Goal: Find specific page/section: Find specific page/section

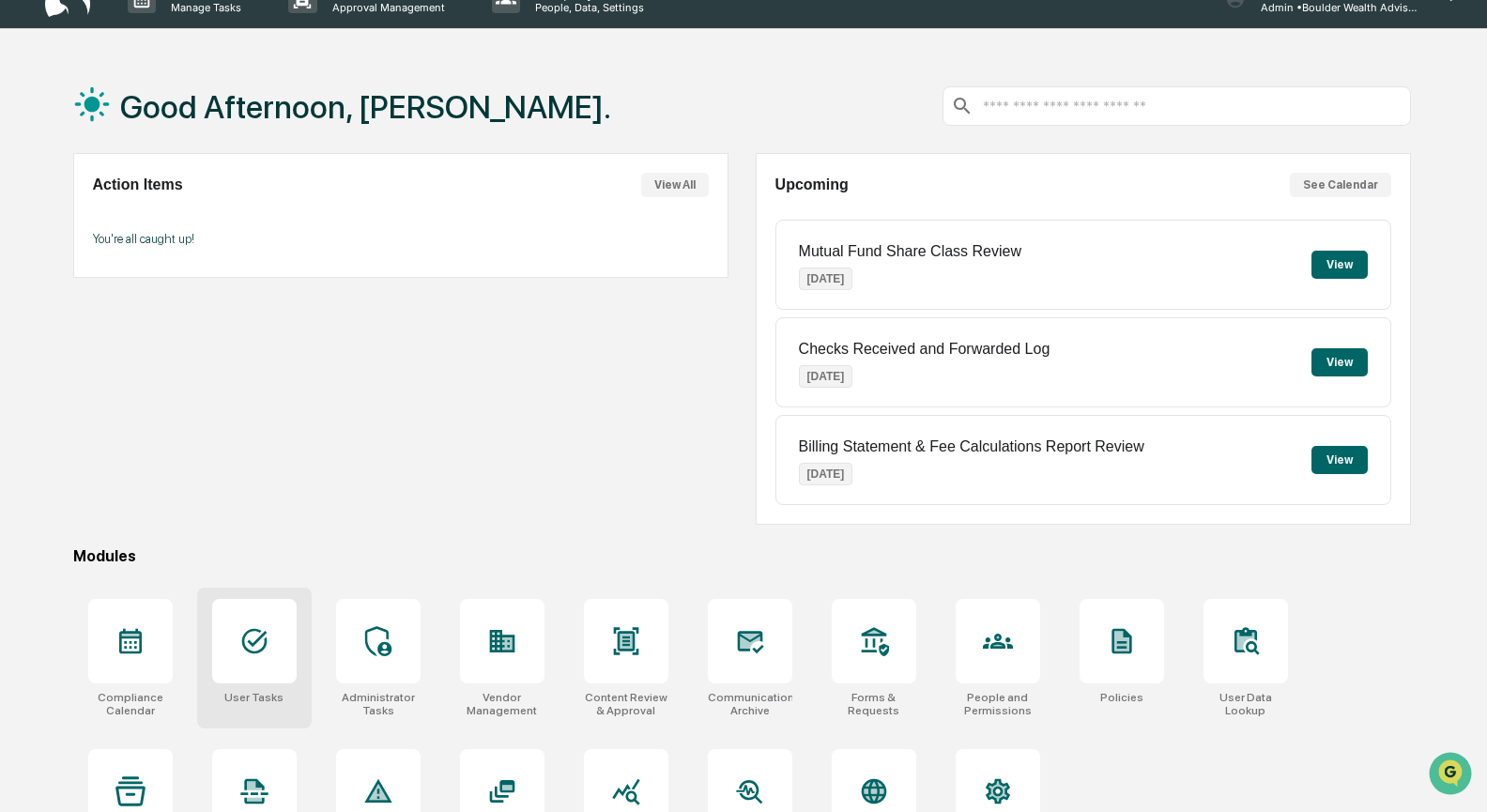
scroll to position [43, 0]
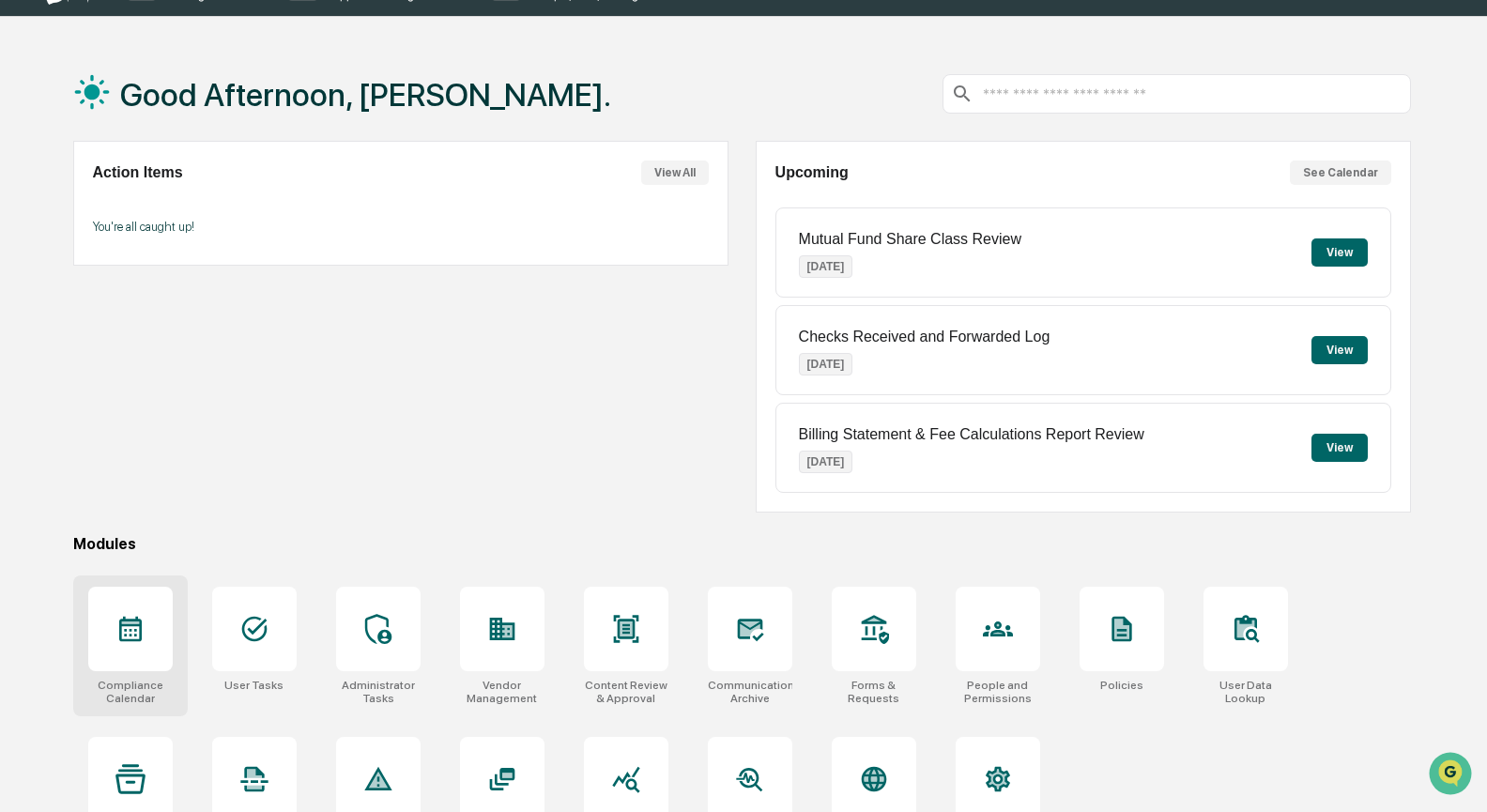
click at [149, 607] on div at bounding box center [130, 628] width 84 height 84
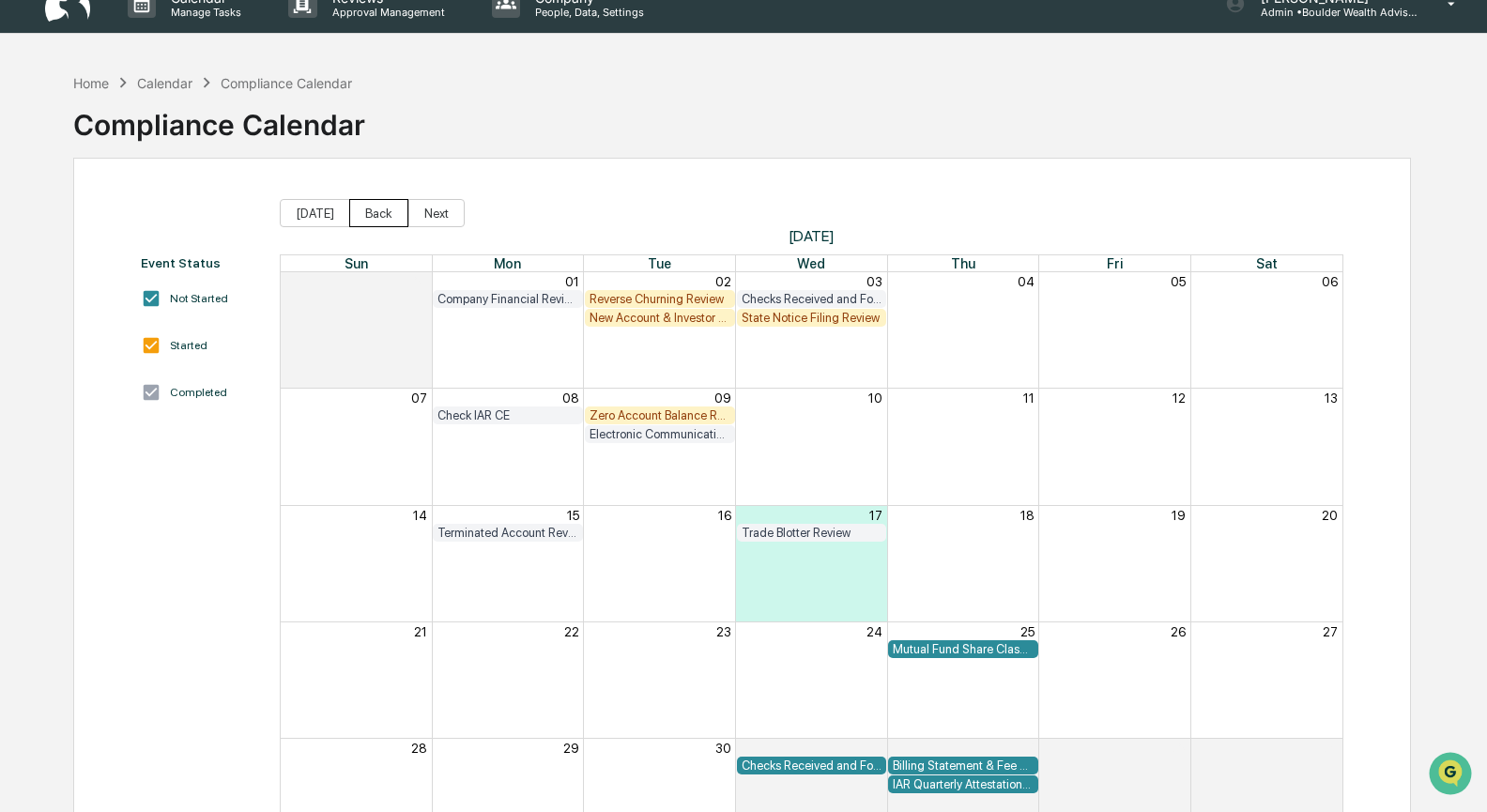
scroll to position [23, 0]
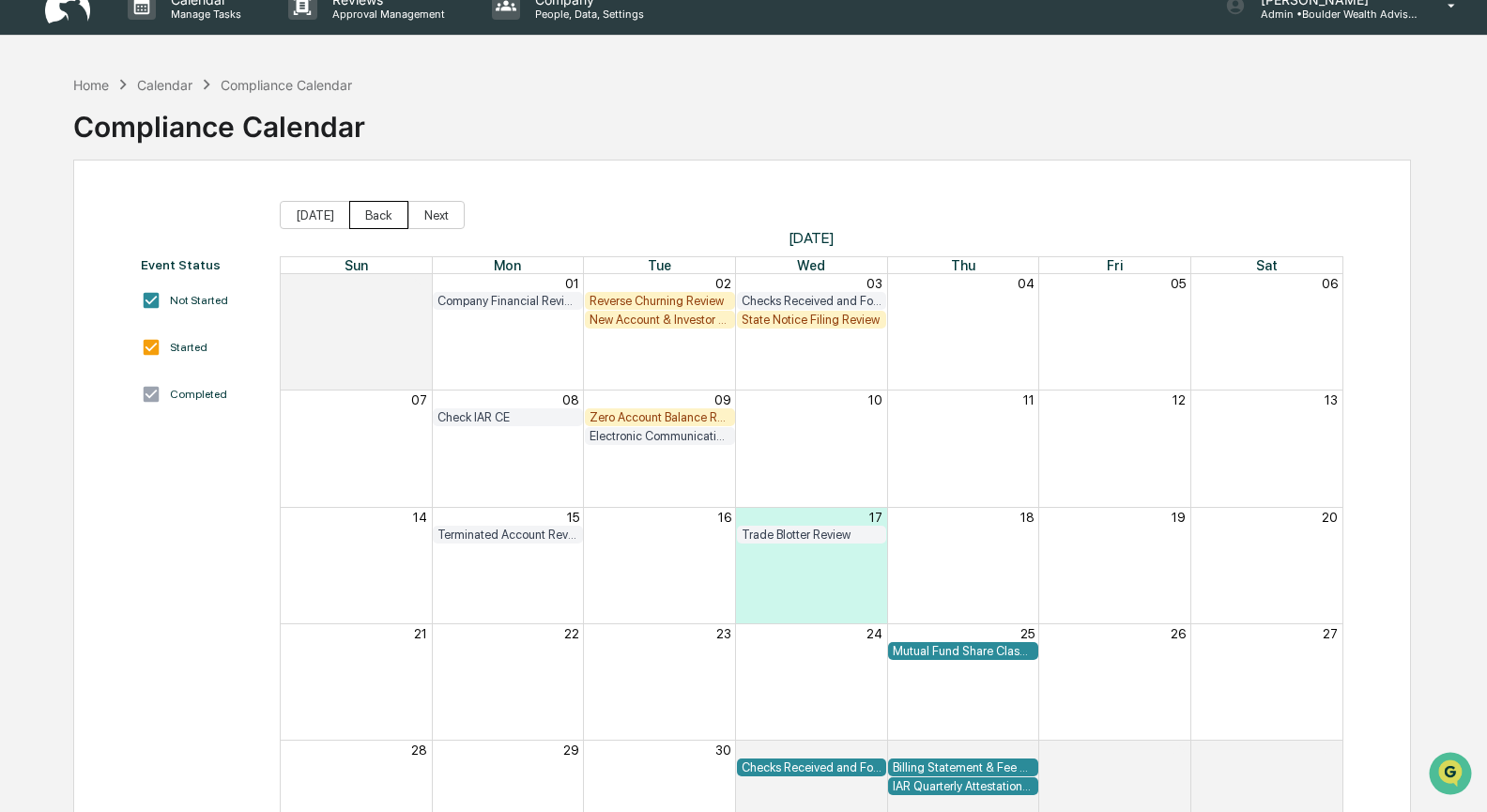
click at [389, 216] on button "Back" at bounding box center [379, 214] width 59 height 28
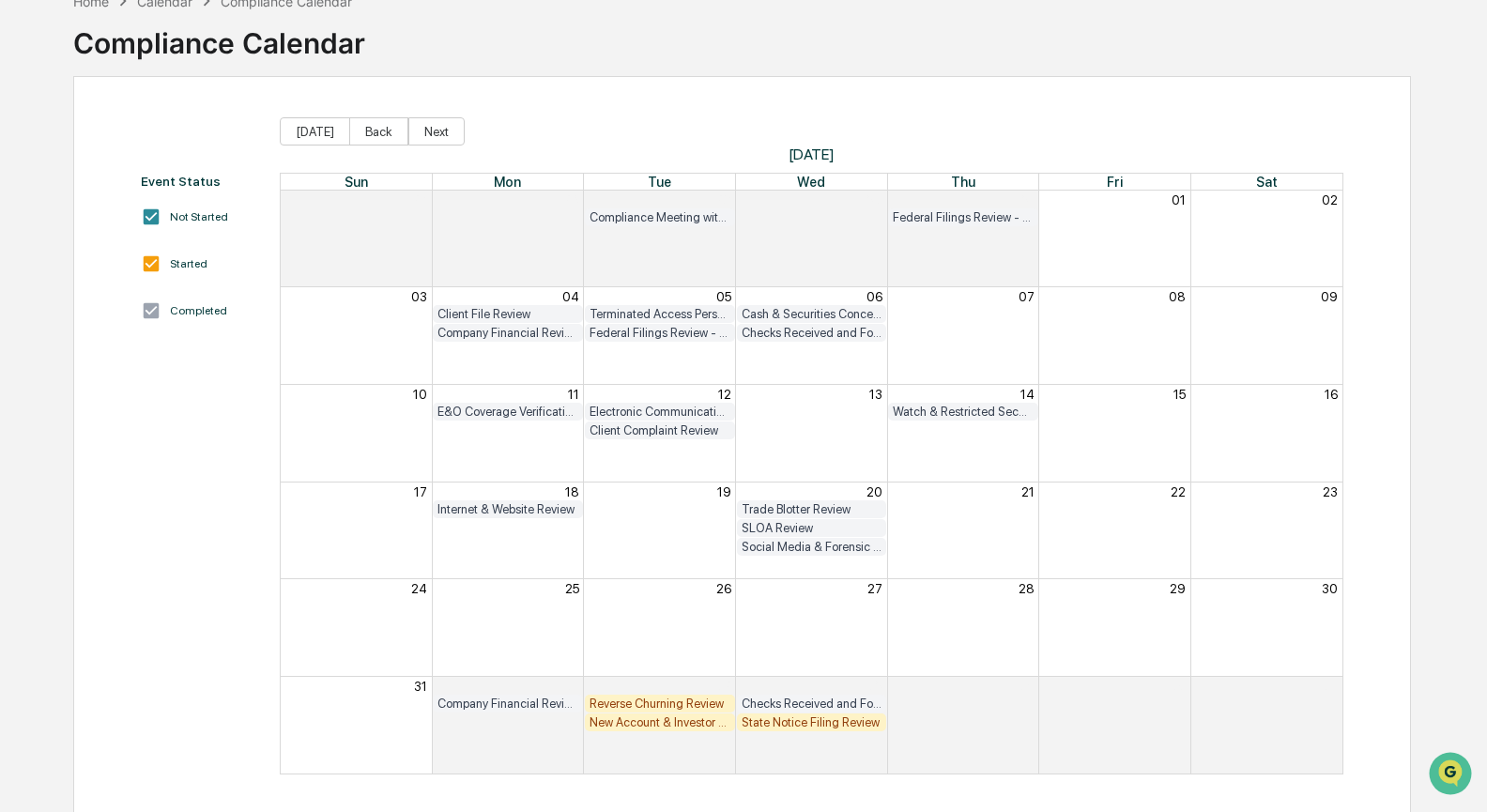
scroll to position [111, 0]
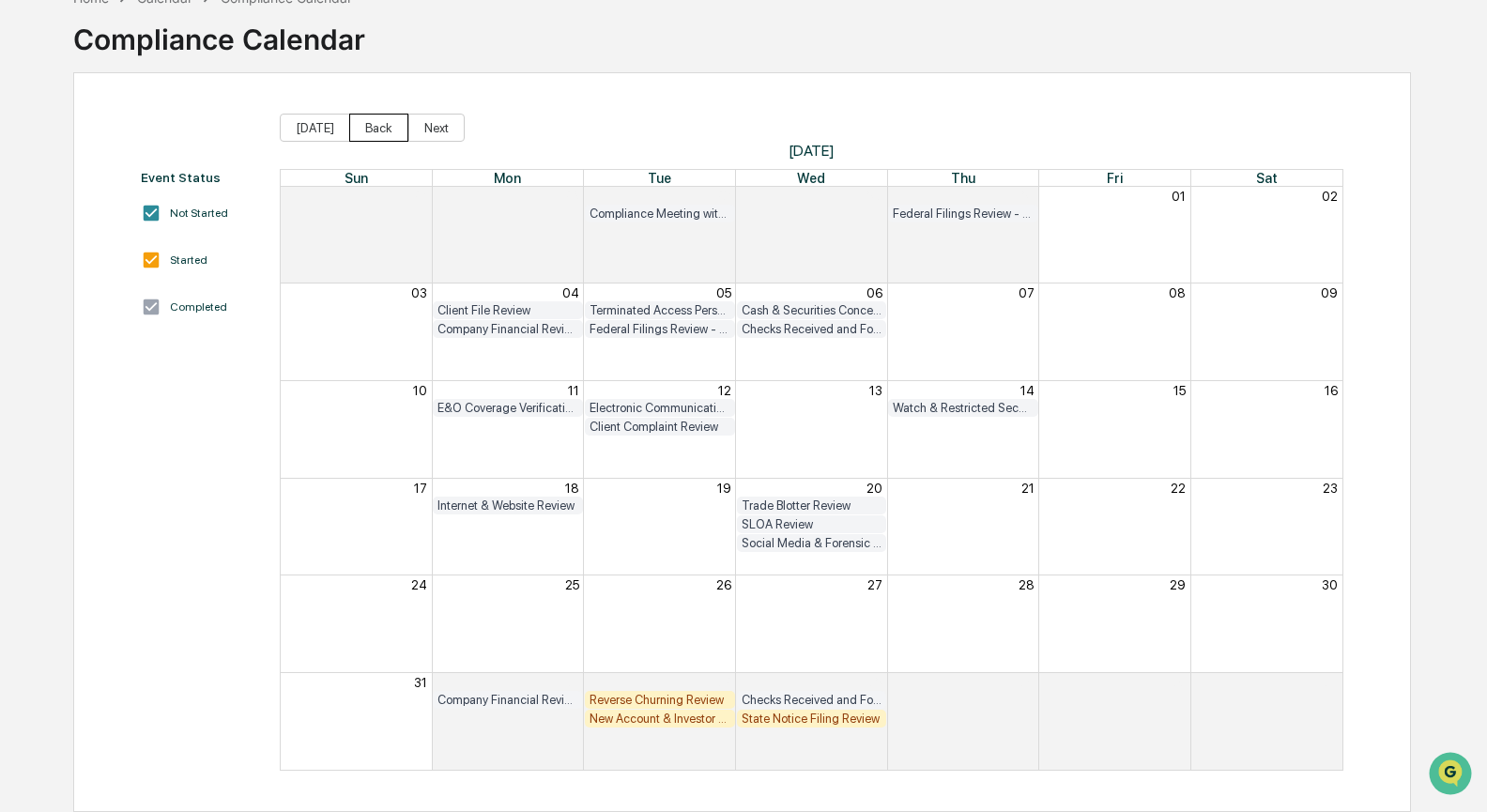
click at [367, 118] on button "Back" at bounding box center [379, 127] width 59 height 28
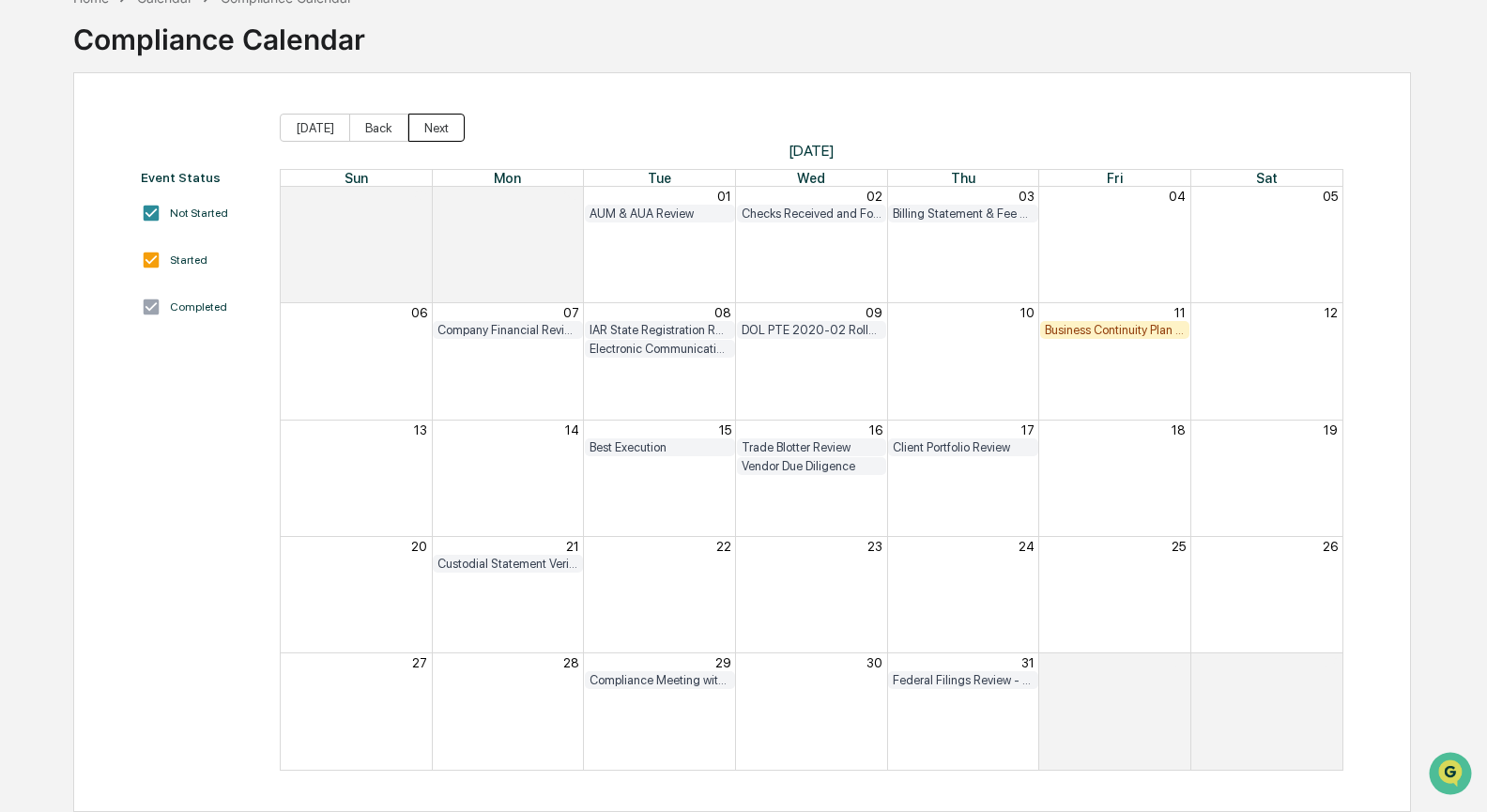
click at [439, 122] on button "Next" at bounding box center [437, 127] width 56 height 28
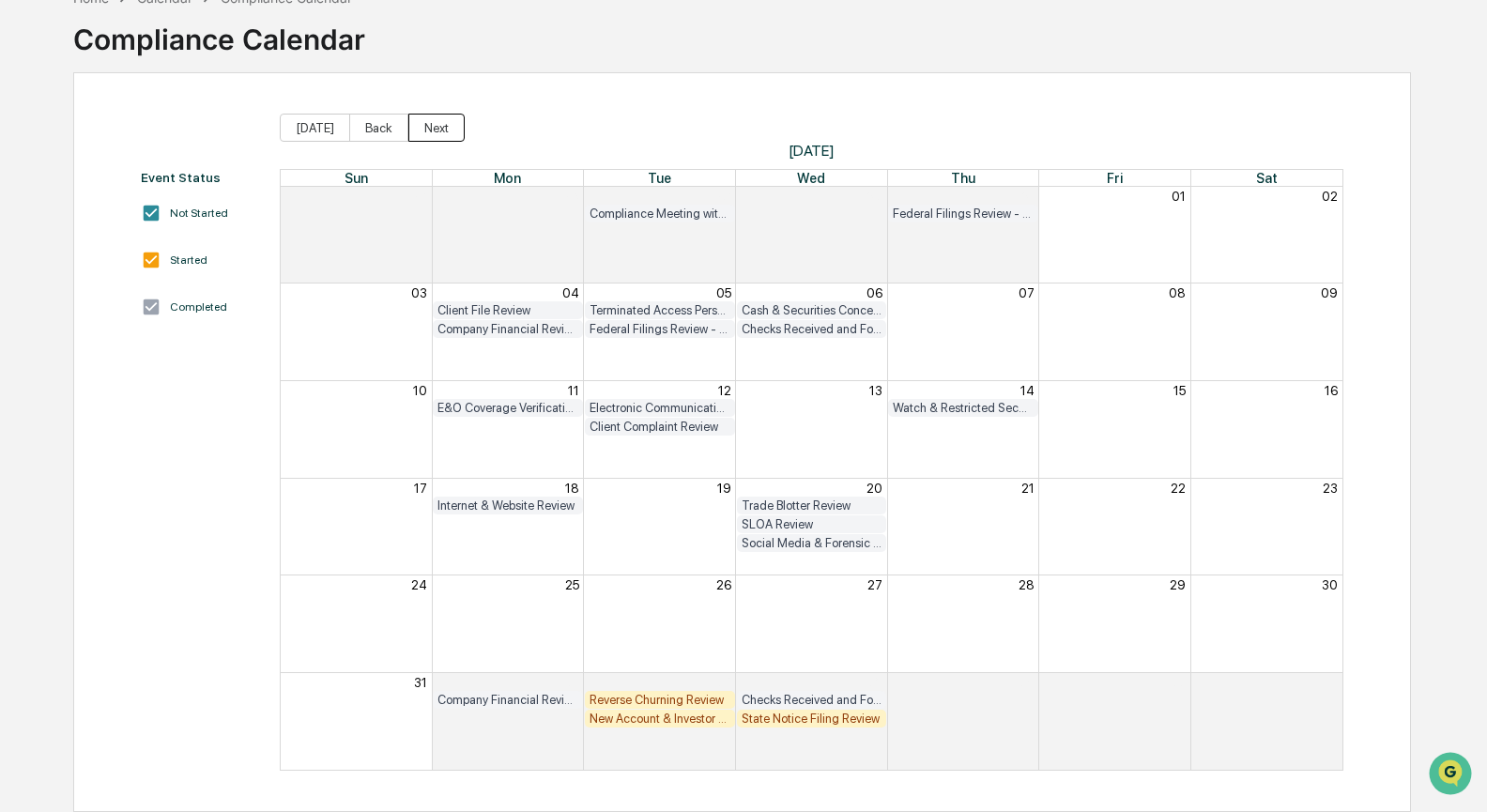
click at [445, 127] on button "Next" at bounding box center [437, 127] width 56 height 28
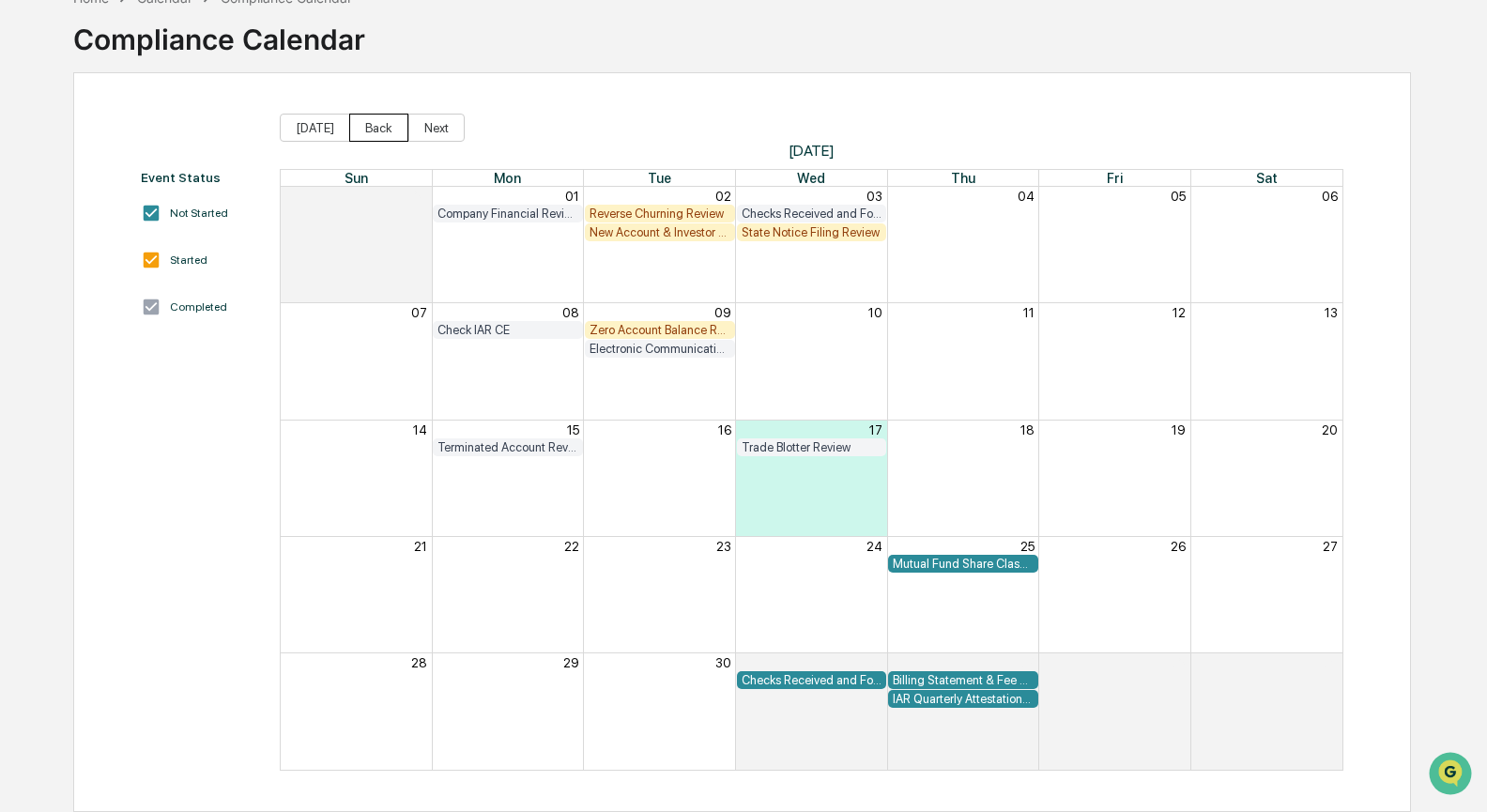
click at [384, 128] on button "Back" at bounding box center [379, 127] width 59 height 28
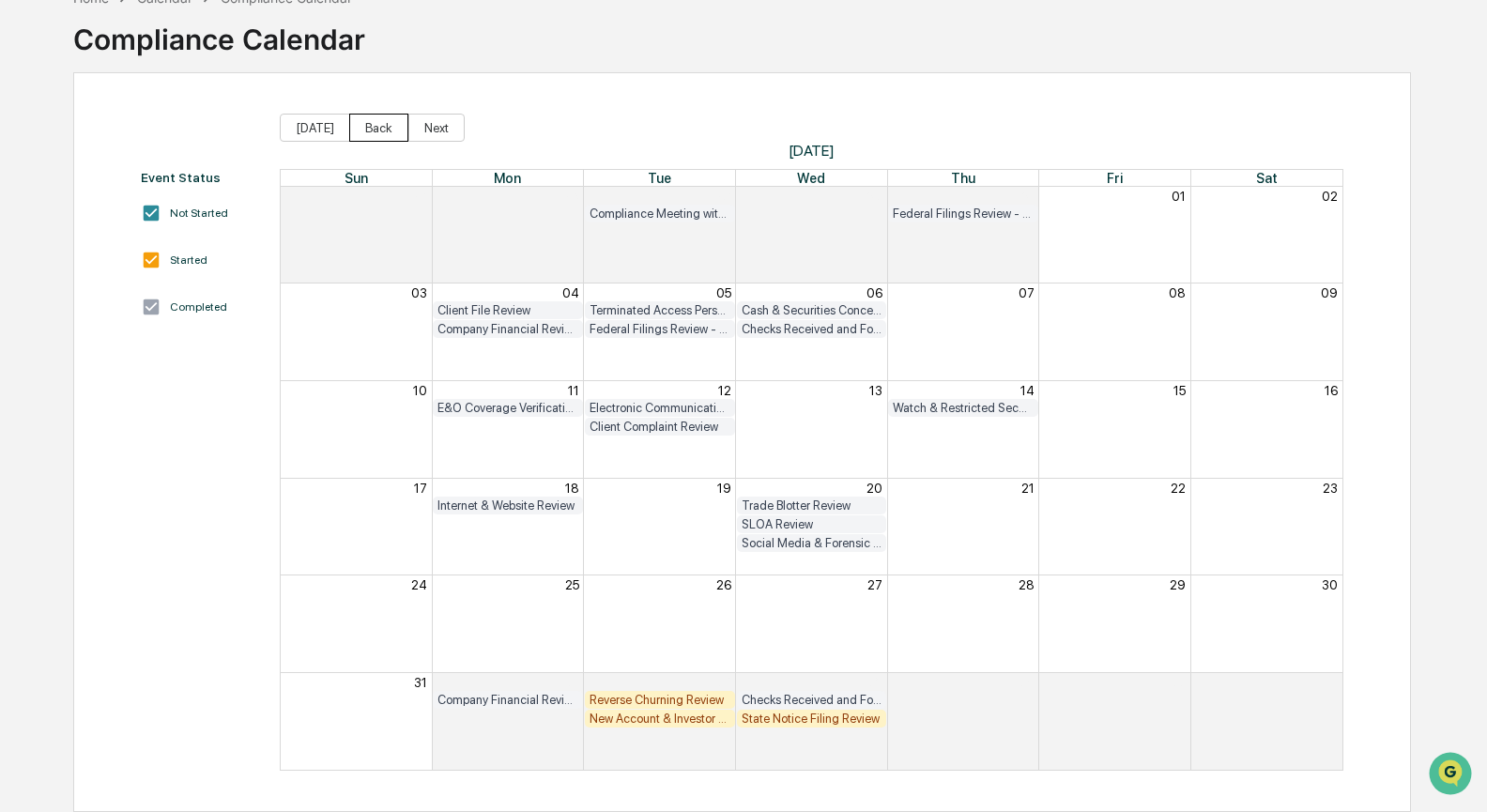
click at [384, 128] on button "Back" at bounding box center [379, 127] width 59 height 28
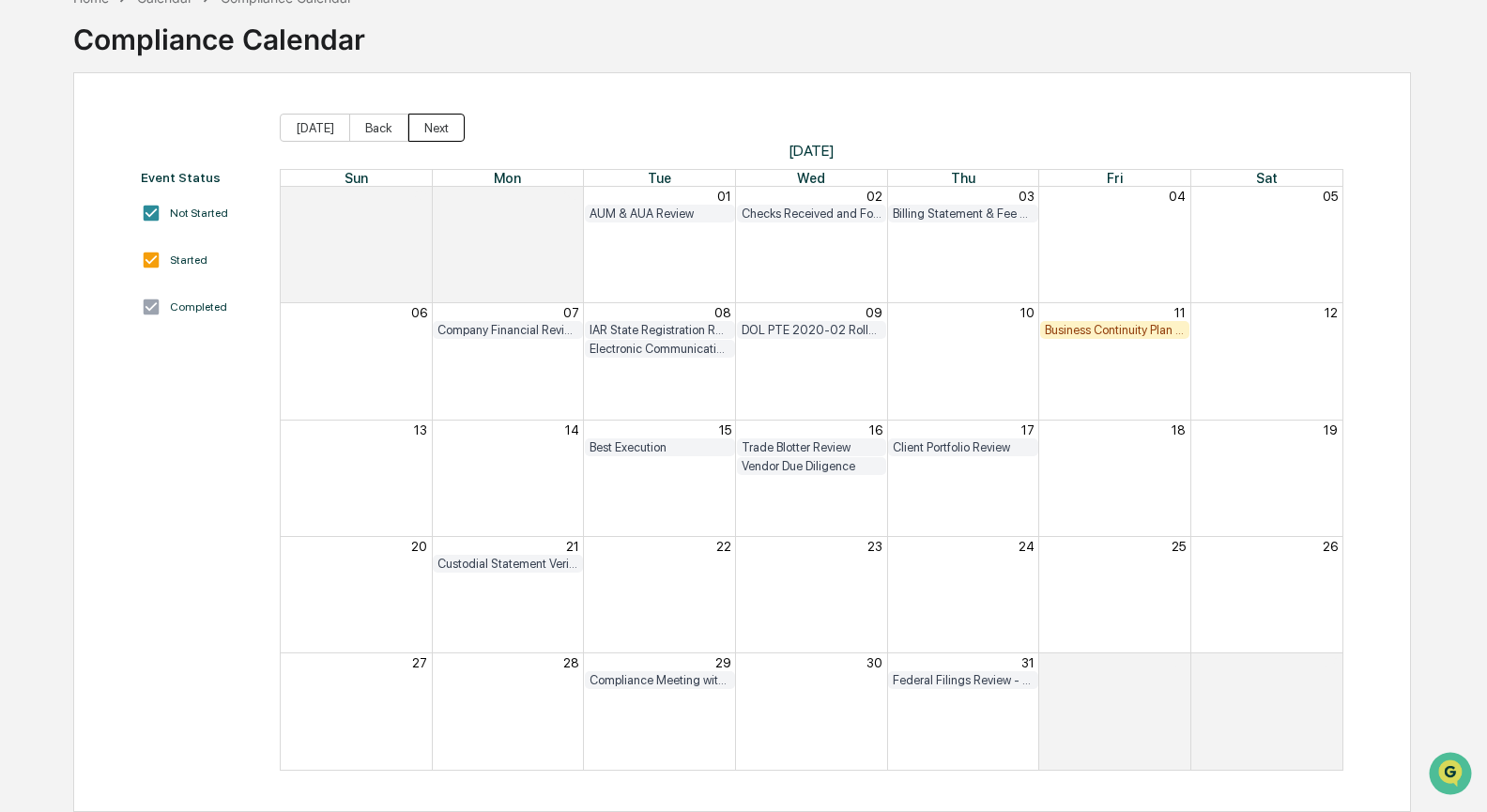
click at [446, 127] on button "Next" at bounding box center [437, 127] width 56 height 28
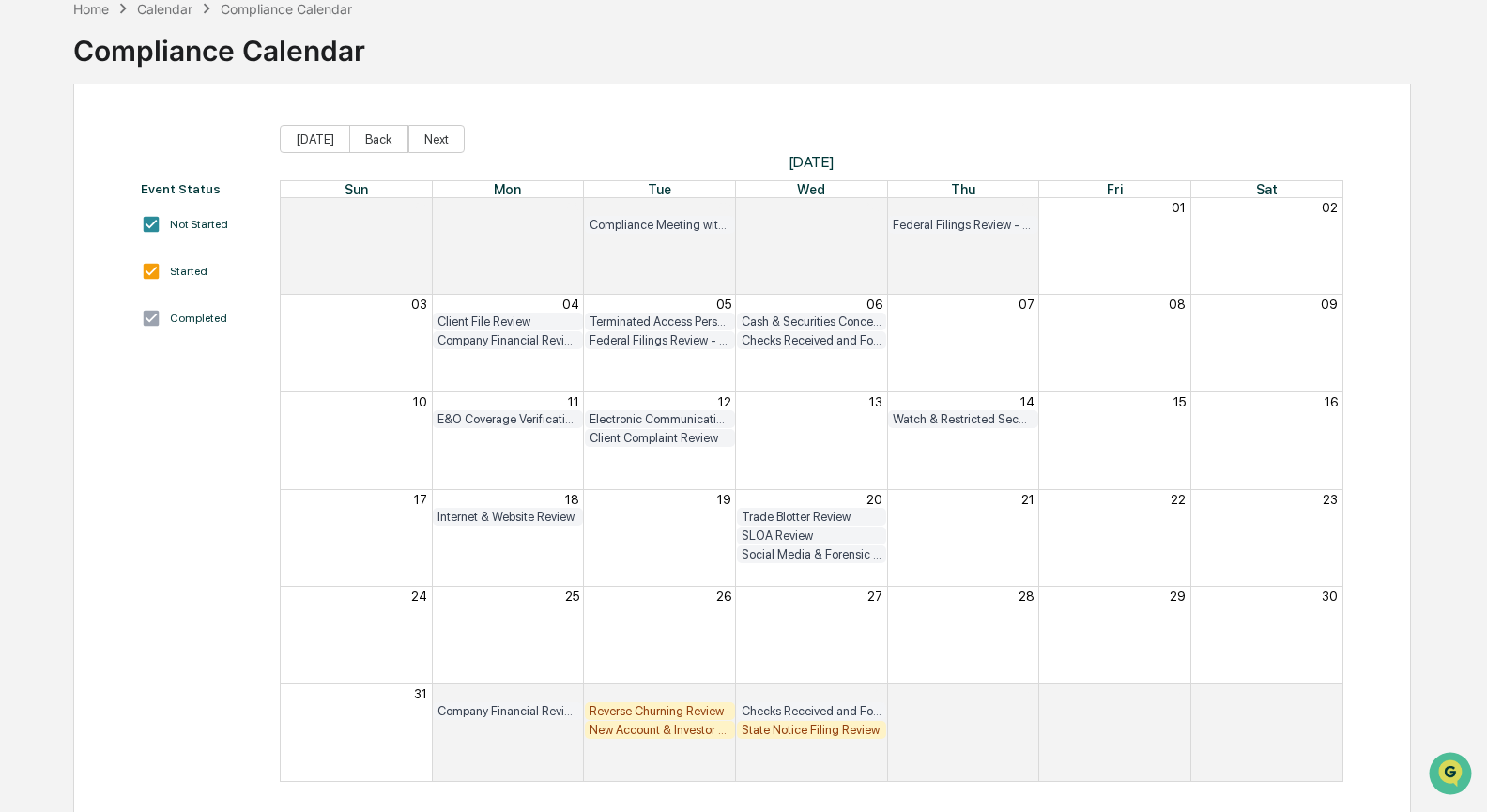
scroll to position [99, 0]
click at [449, 139] on button "Next" at bounding box center [437, 140] width 56 height 28
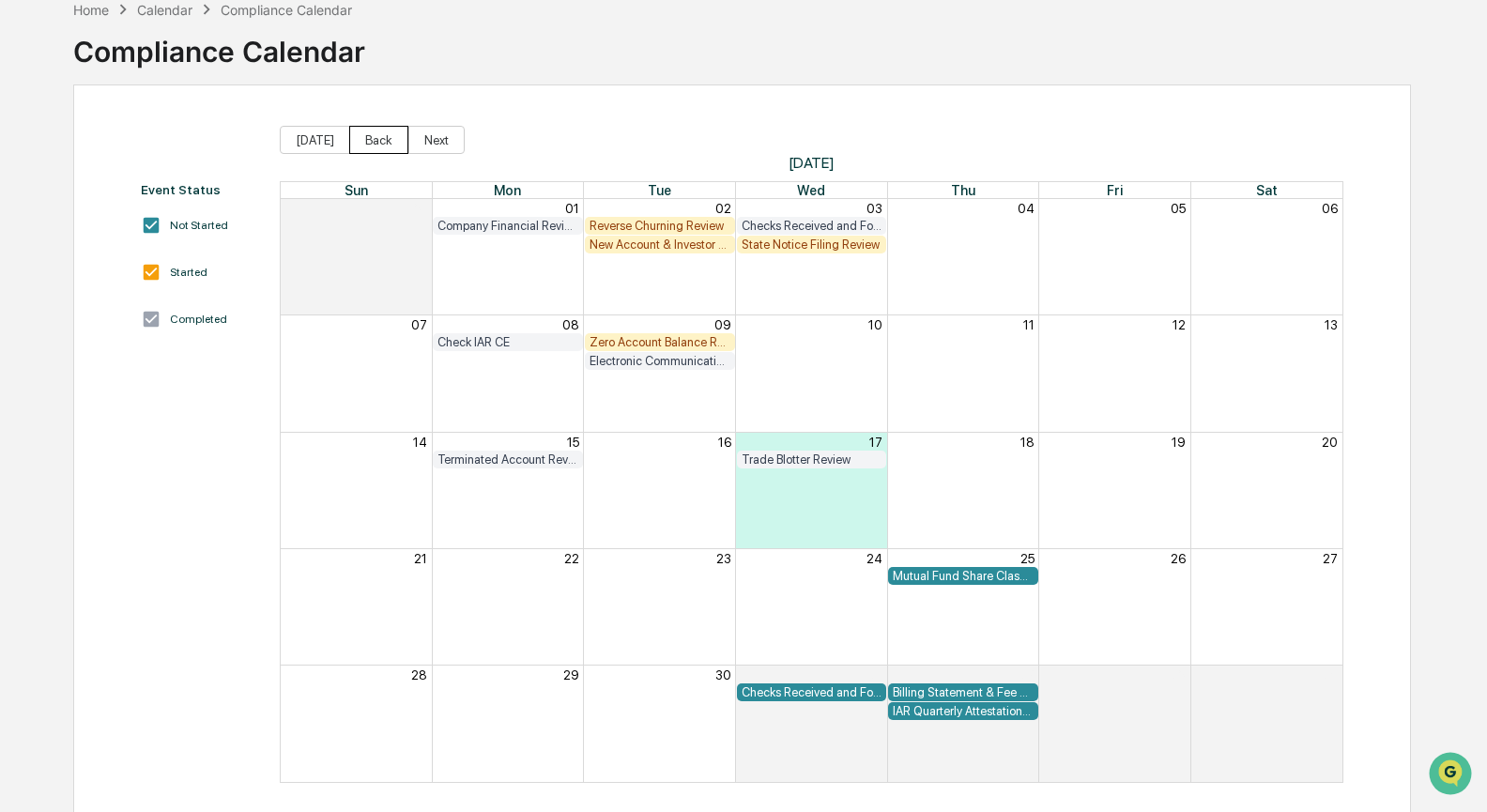
click at [387, 137] on button "Back" at bounding box center [379, 140] width 59 height 28
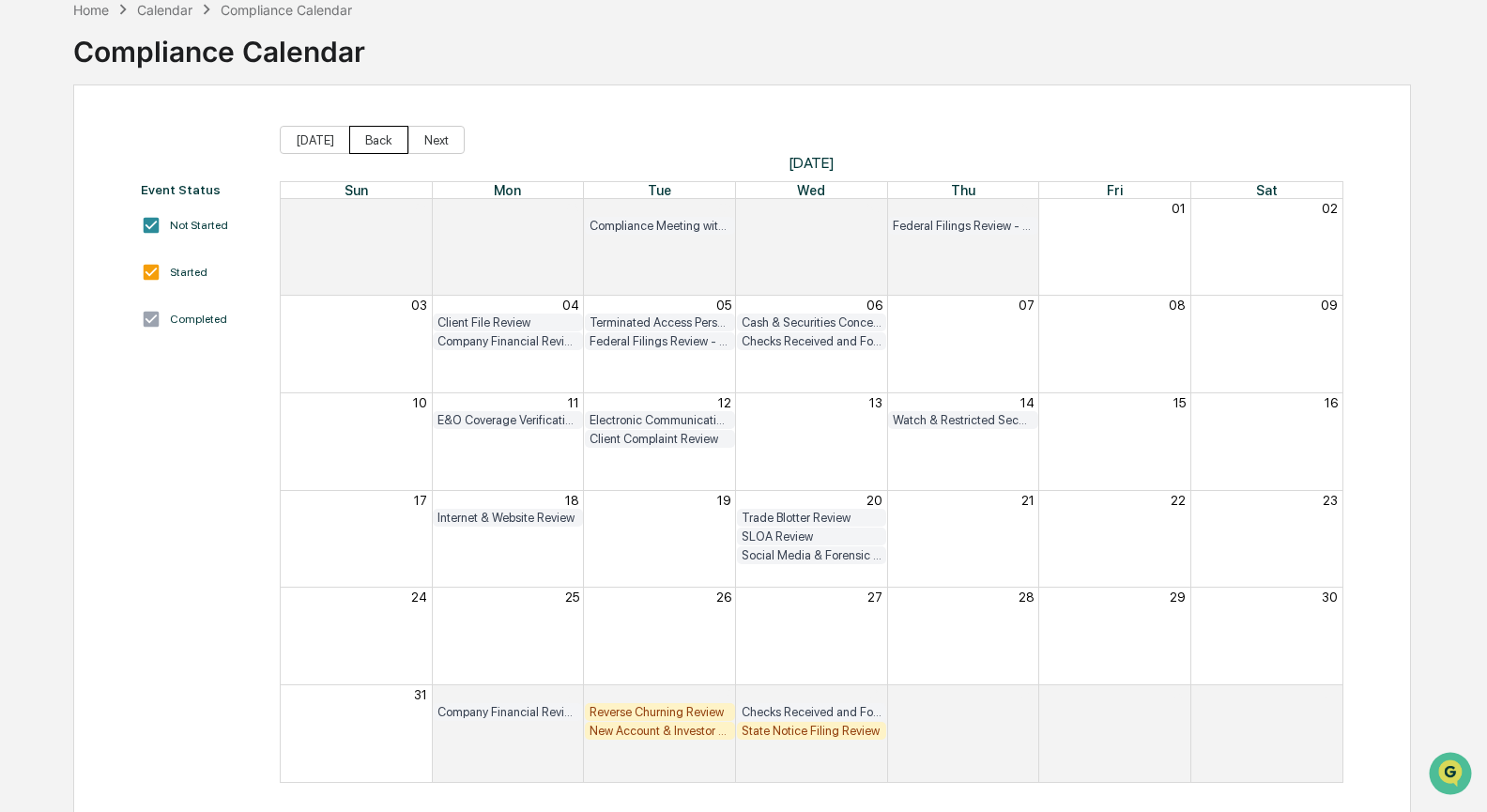
click at [387, 137] on button "Back" at bounding box center [379, 140] width 59 height 28
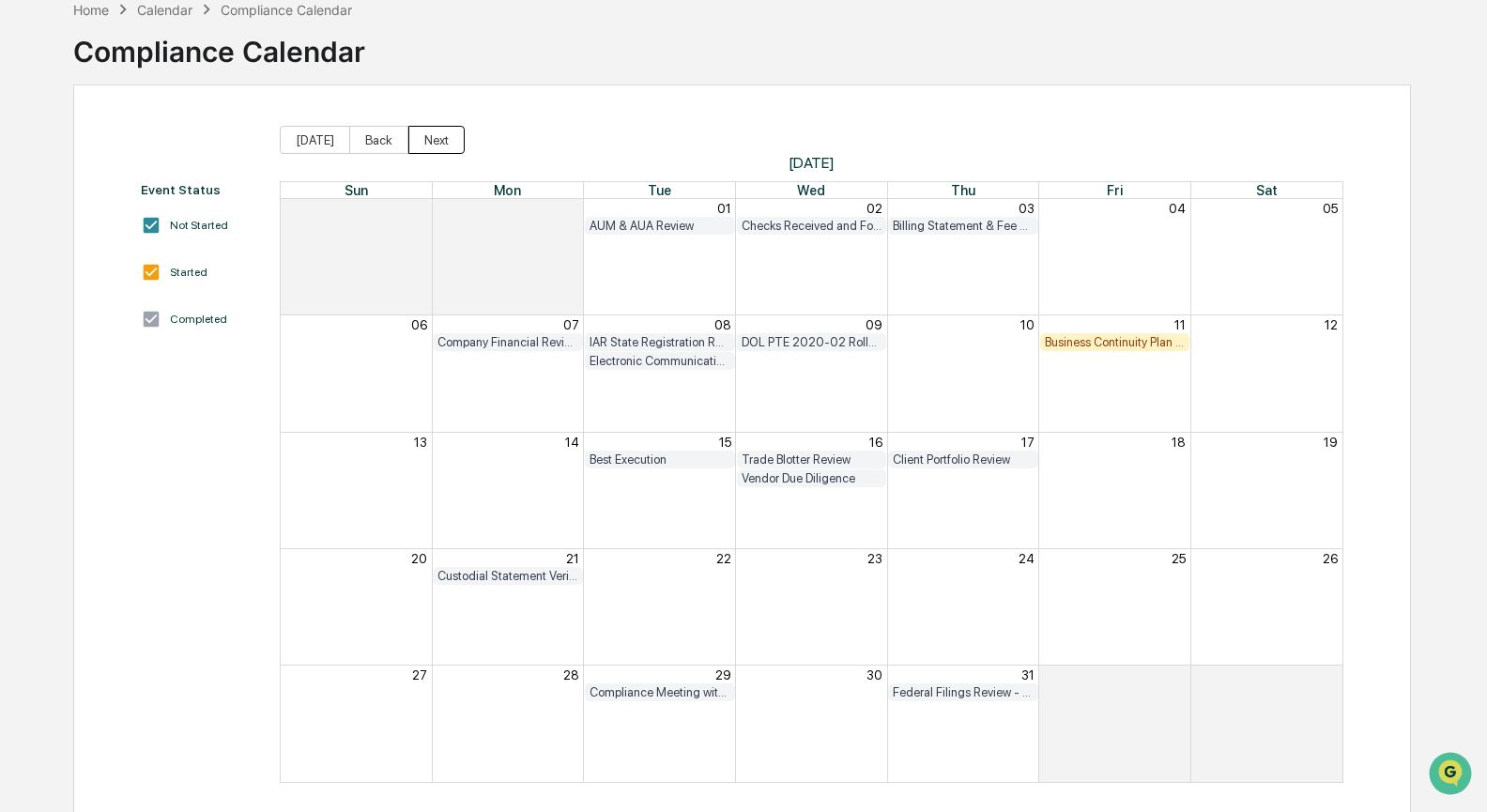
click at [422, 142] on button "Next" at bounding box center [437, 140] width 56 height 28
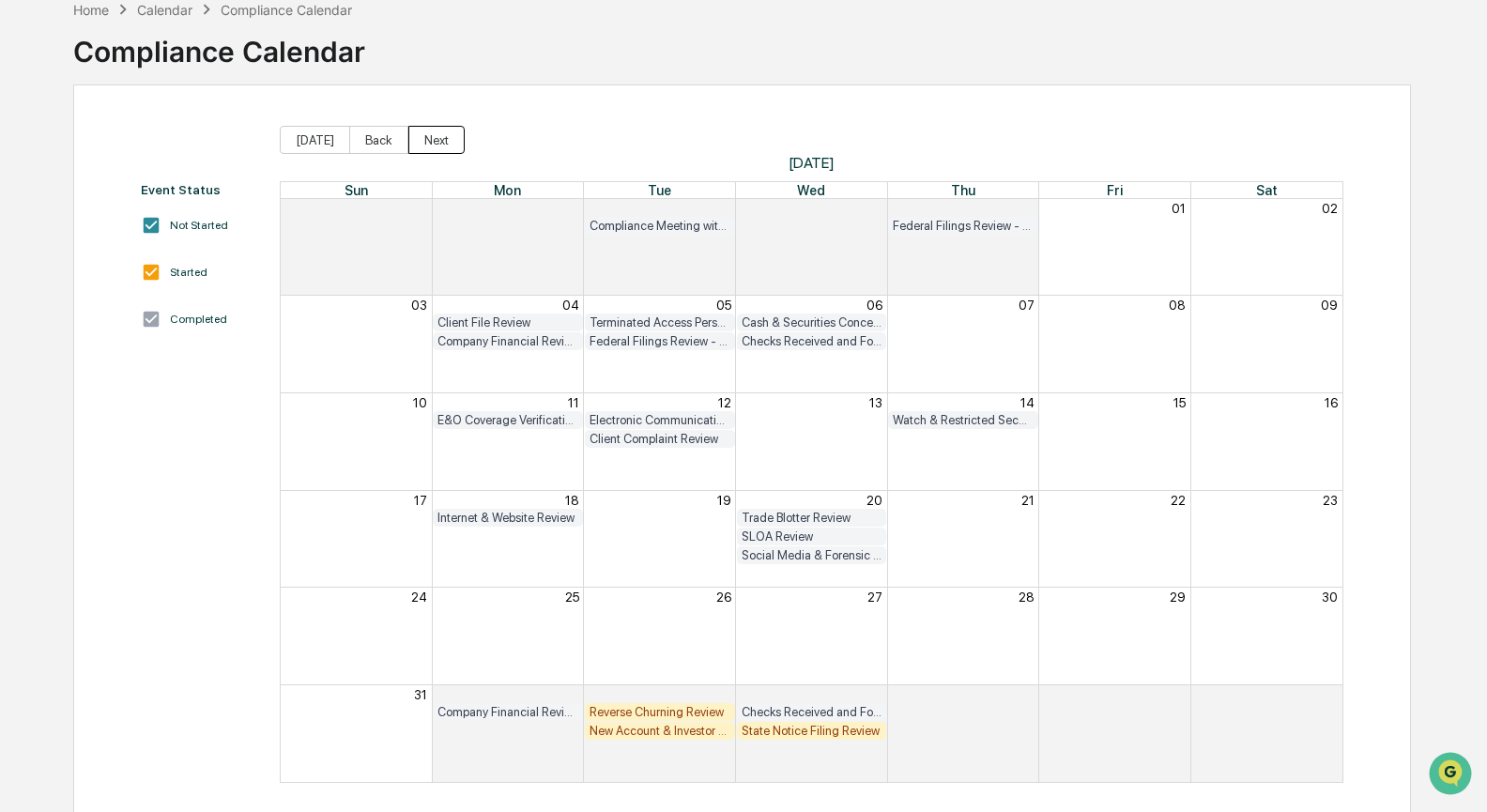
click at [422, 142] on button "Next" at bounding box center [437, 140] width 56 height 28
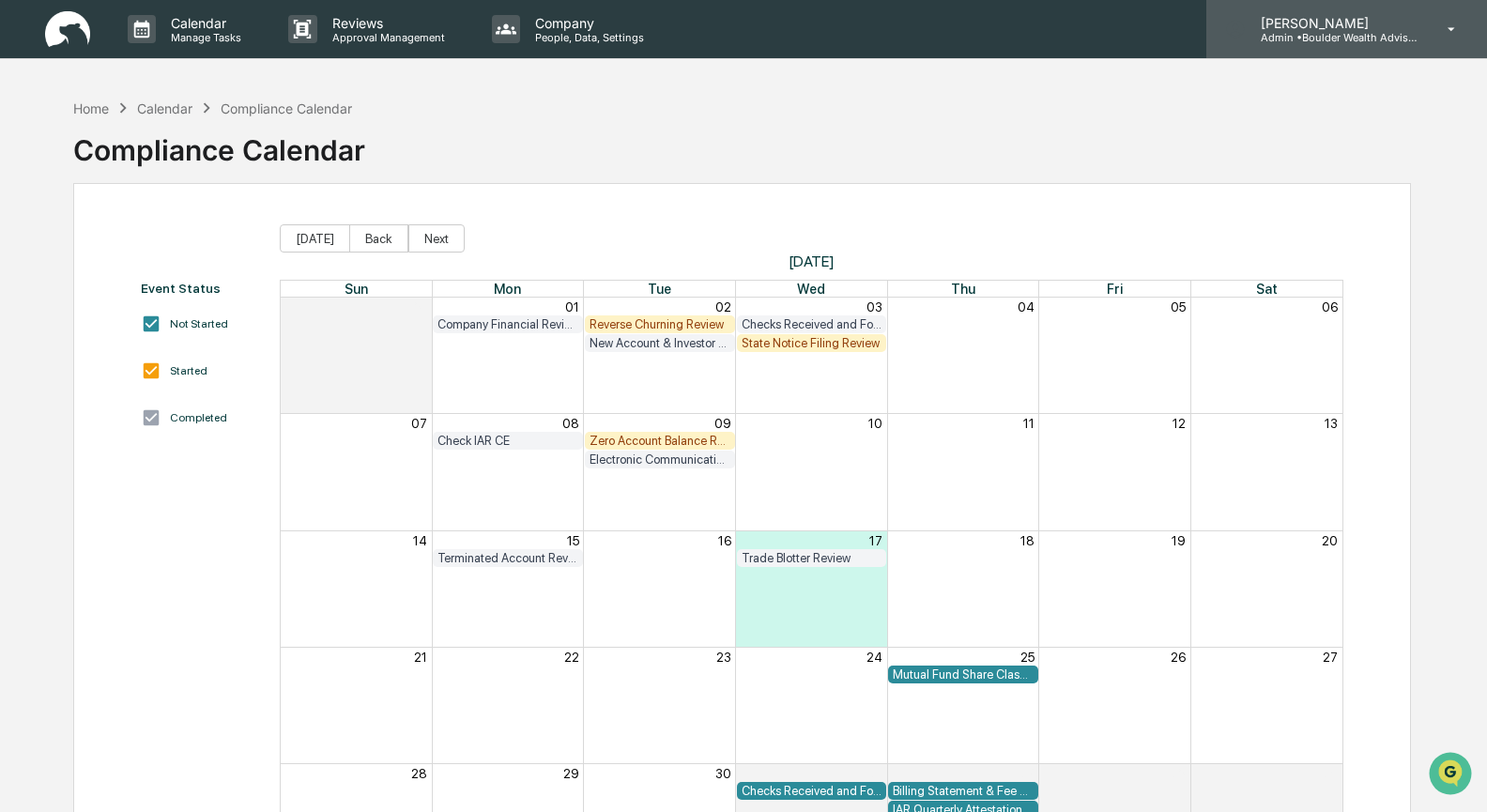
click at [1338, 33] on p "Admin • Boulder Wealth Advisors" at bounding box center [1333, 38] width 175 height 14
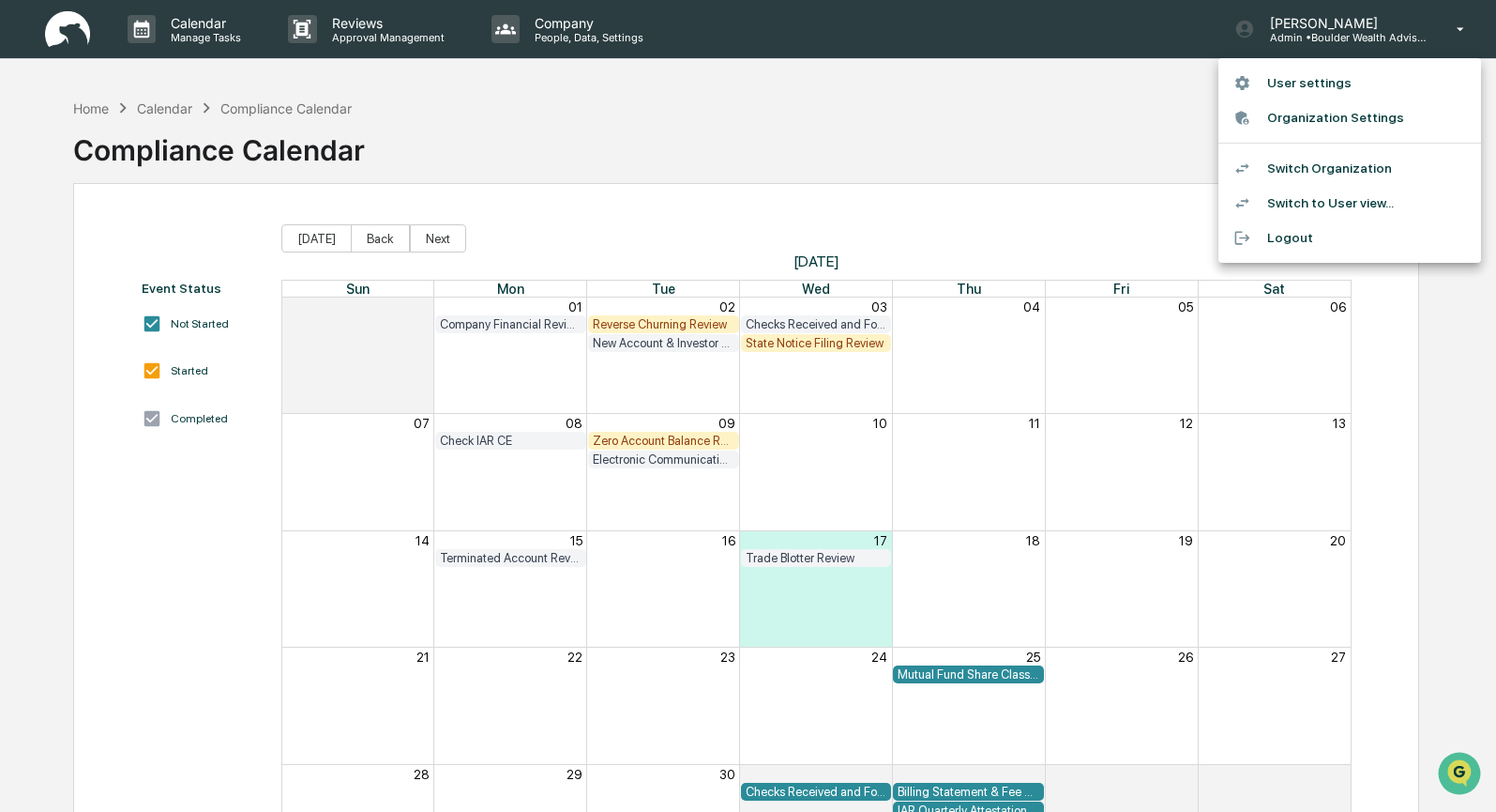
click at [1327, 176] on li "Switch Organization" at bounding box center [1350, 169] width 263 height 35
